Goal: Information Seeking & Learning: Learn about a topic

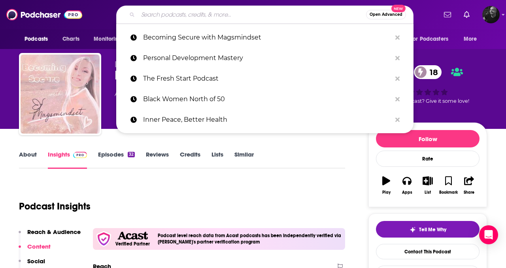
click at [189, 17] on input "Search podcasts, credits, & more..." at bounding box center [252, 14] width 228 height 13
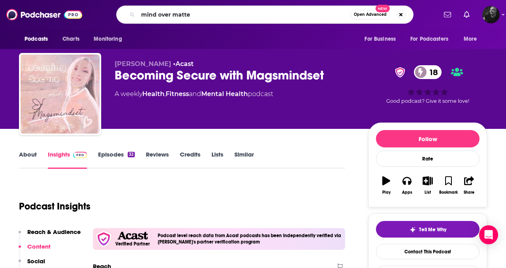
type input "mind over matter"
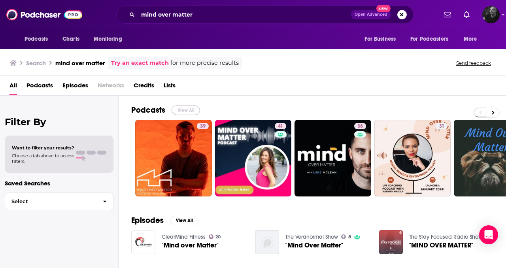
click at [183, 109] on button "View All" at bounding box center [186, 110] width 28 height 9
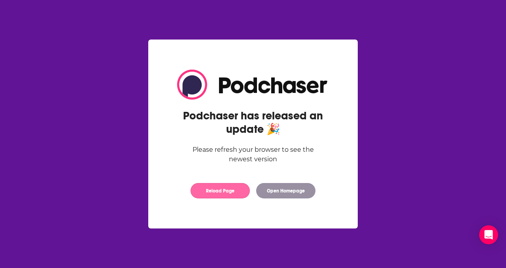
click at [210, 195] on button "Reload Page" at bounding box center [220, 190] width 59 height 15
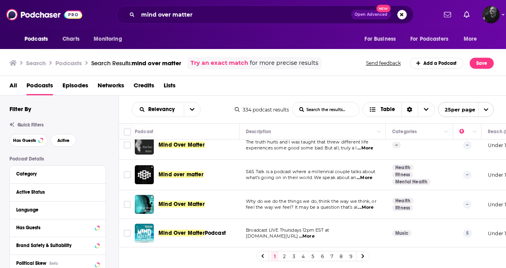
scroll to position [623, 0]
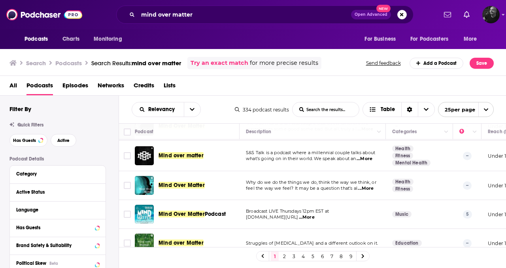
click at [282, 257] on link "2" at bounding box center [284, 255] width 8 height 9
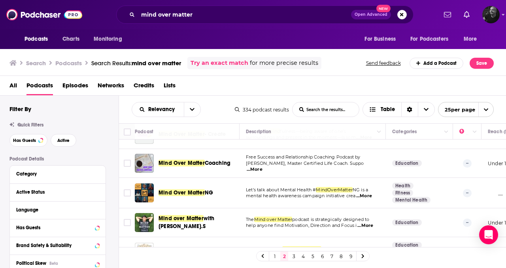
scroll to position [628, 0]
